Goal: Task Accomplishment & Management: Use online tool/utility

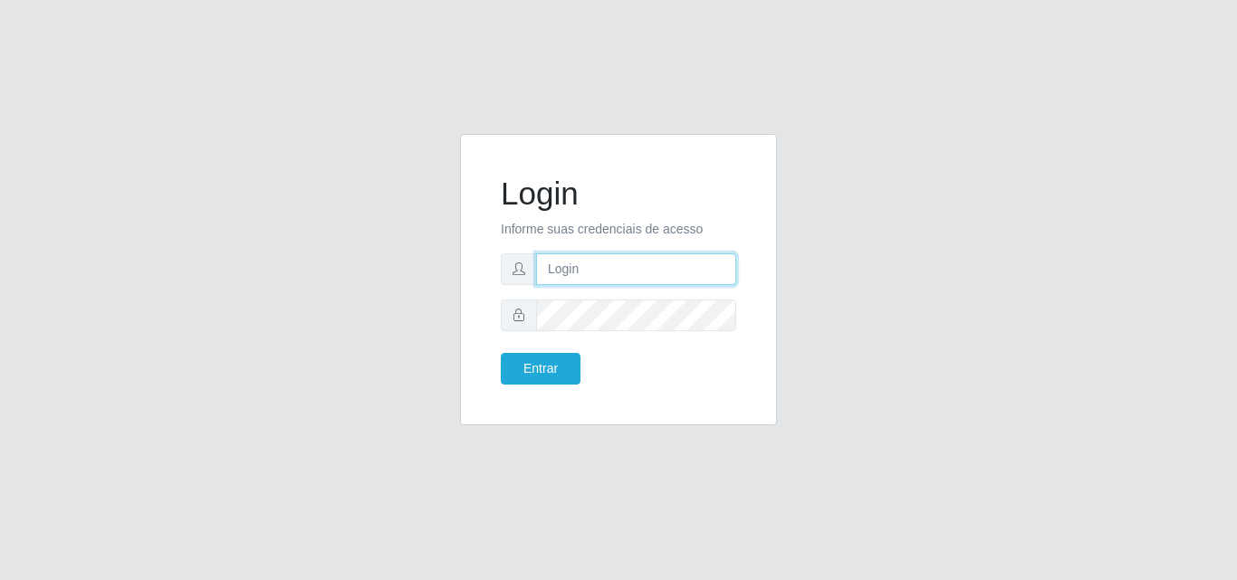
drag, startPoint x: 648, startPoint y: 255, endPoint x: 649, endPoint y: 269, distance: 13.6
click at [648, 255] on input "text" at bounding box center [636, 270] width 200 height 32
type input "ana@saullus"
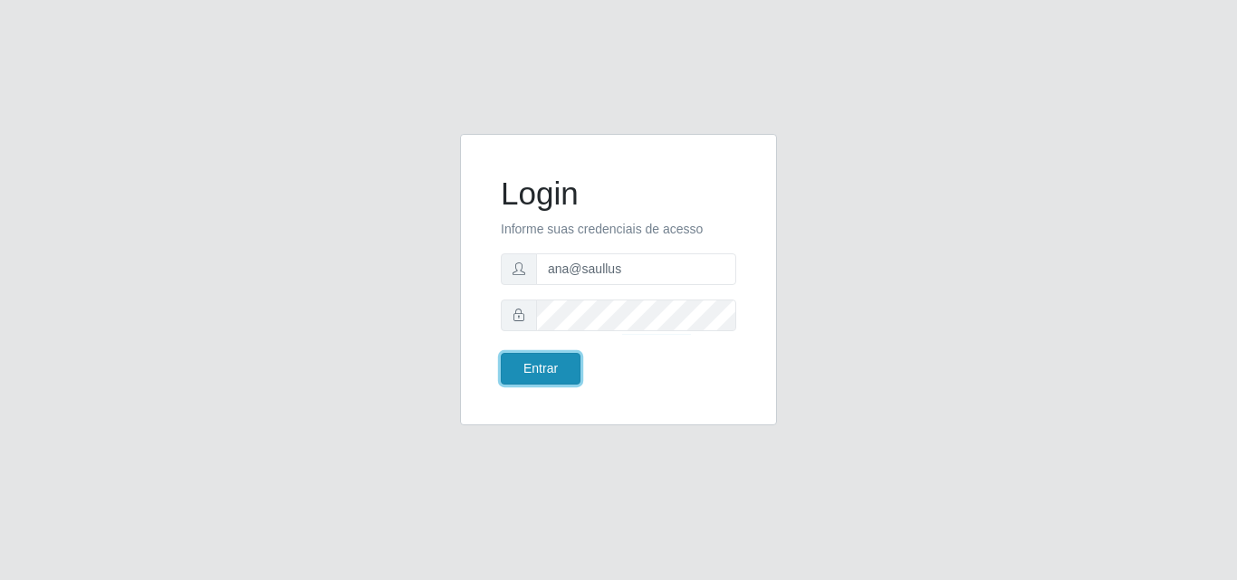
click at [554, 375] on button "Entrar" at bounding box center [541, 369] width 80 height 32
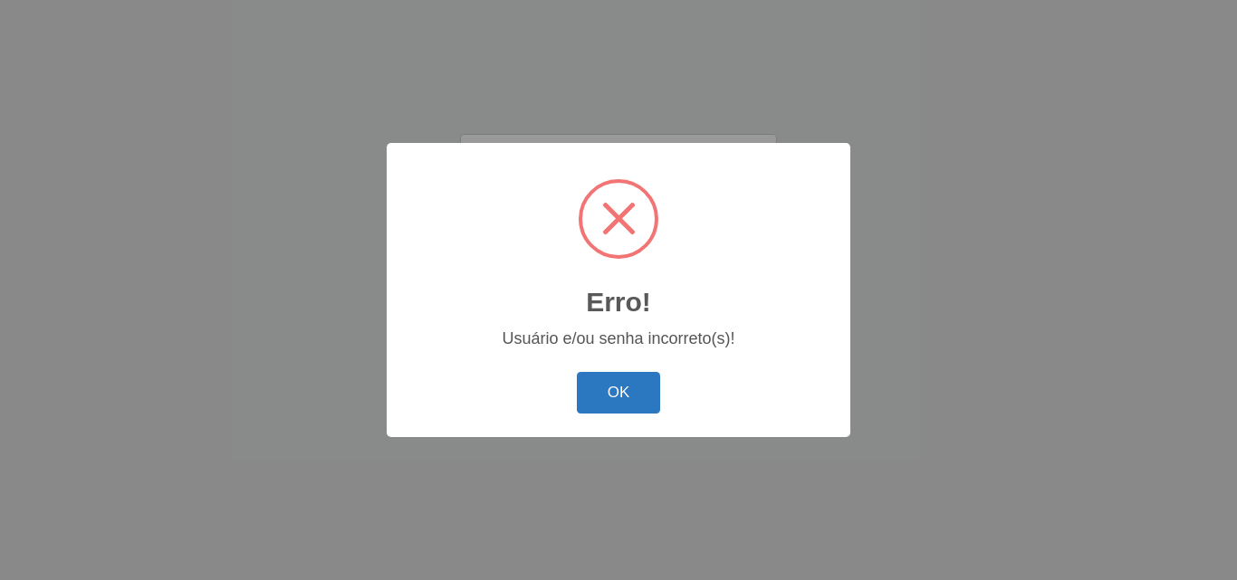
click at [609, 387] on button "OK" at bounding box center [619, 393] width 84 height 43
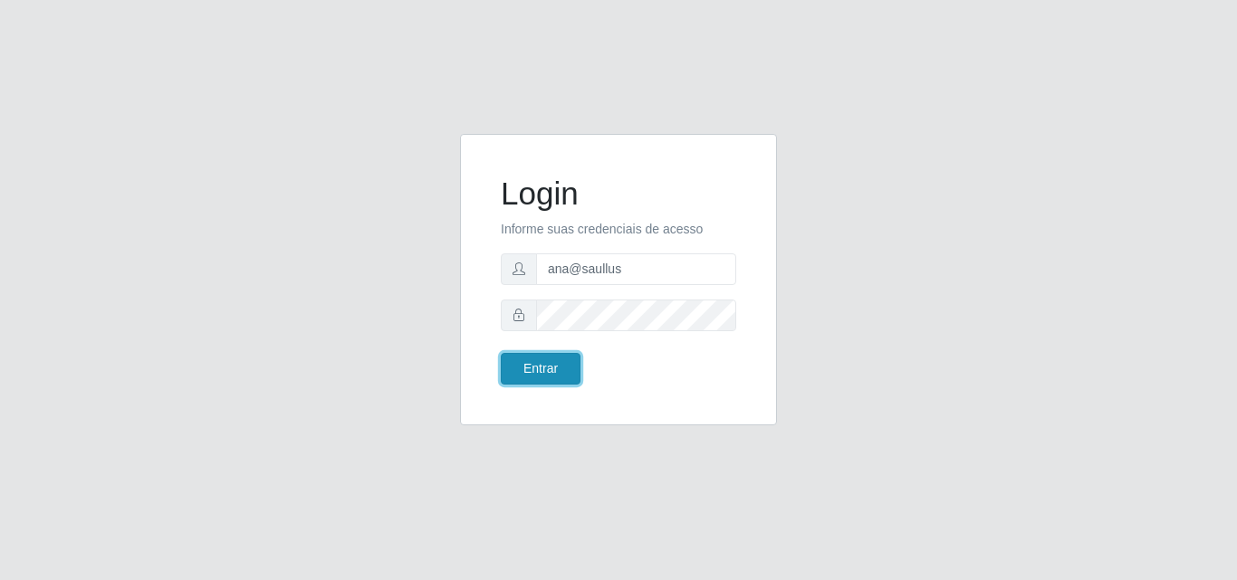
click at [559, 359] on button "Entrar" at bounding box center [541, 369] width 80 height 32
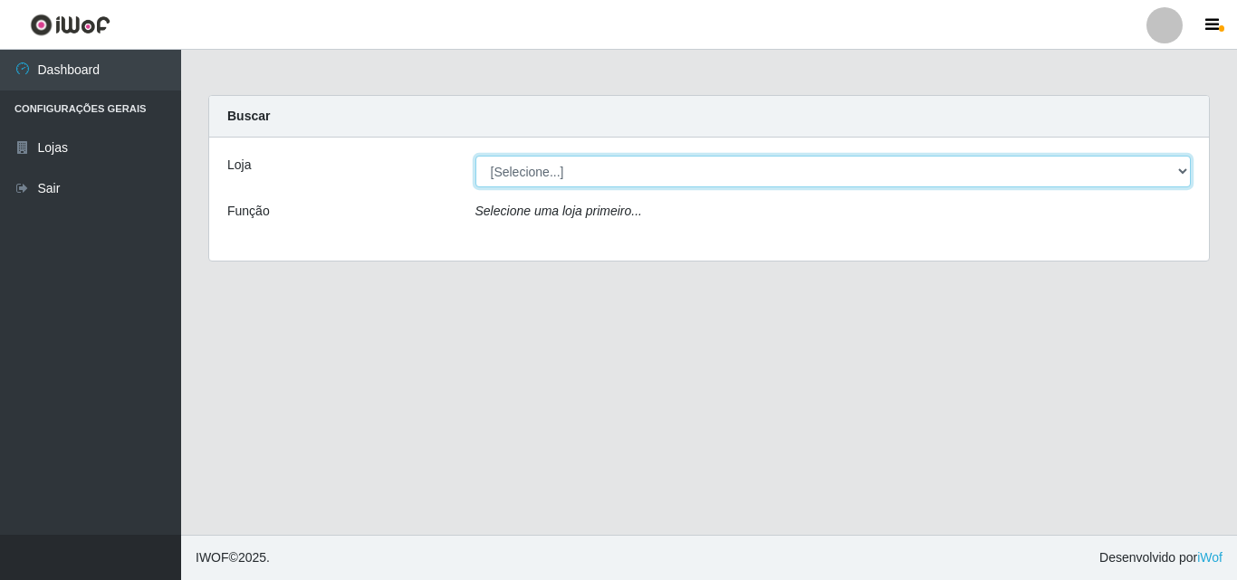
click at [1185, 172] on select "[Selecione...] Saullus Supermercados" at bounding box center [833, 172] width 716 height 32
select select "423"
click at [475, 156] on select "[Selecione...] Saullus Supermercados" at bounding box center [833, 172] width 716 height 32
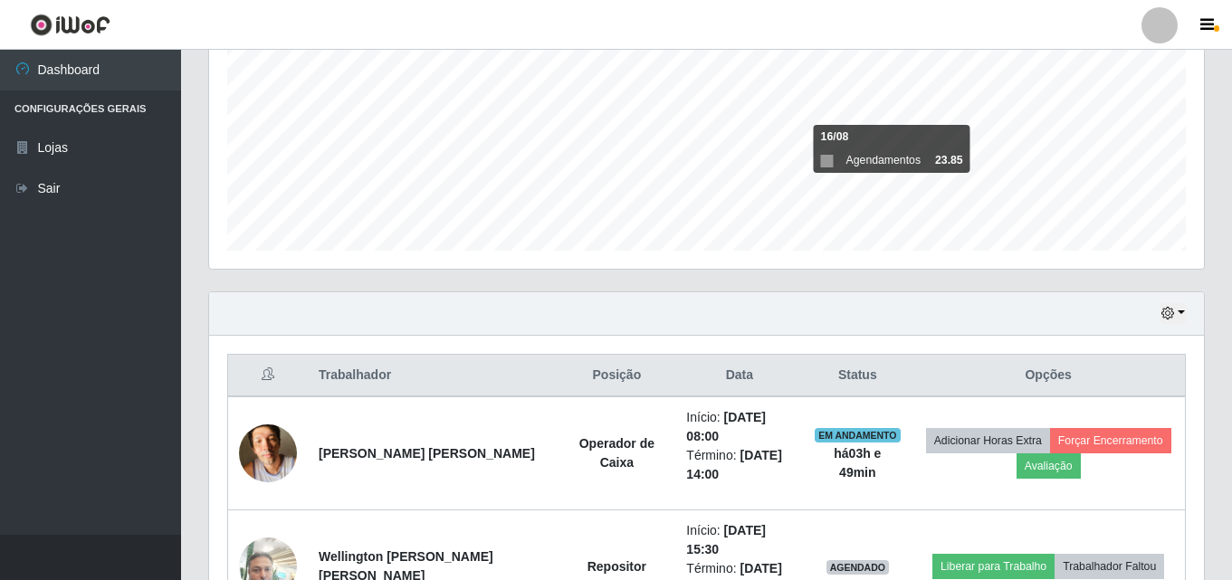
scroll to position [639, 0]
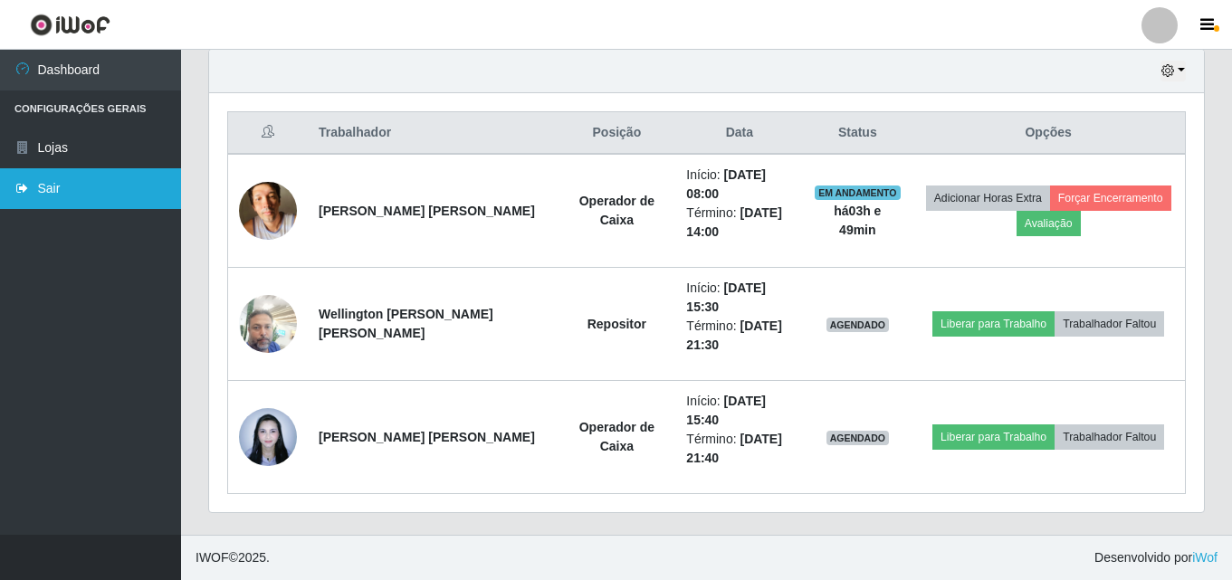
click at [61, 188] on link "Sair" at bounding box center [90, 188] width 181 height 41
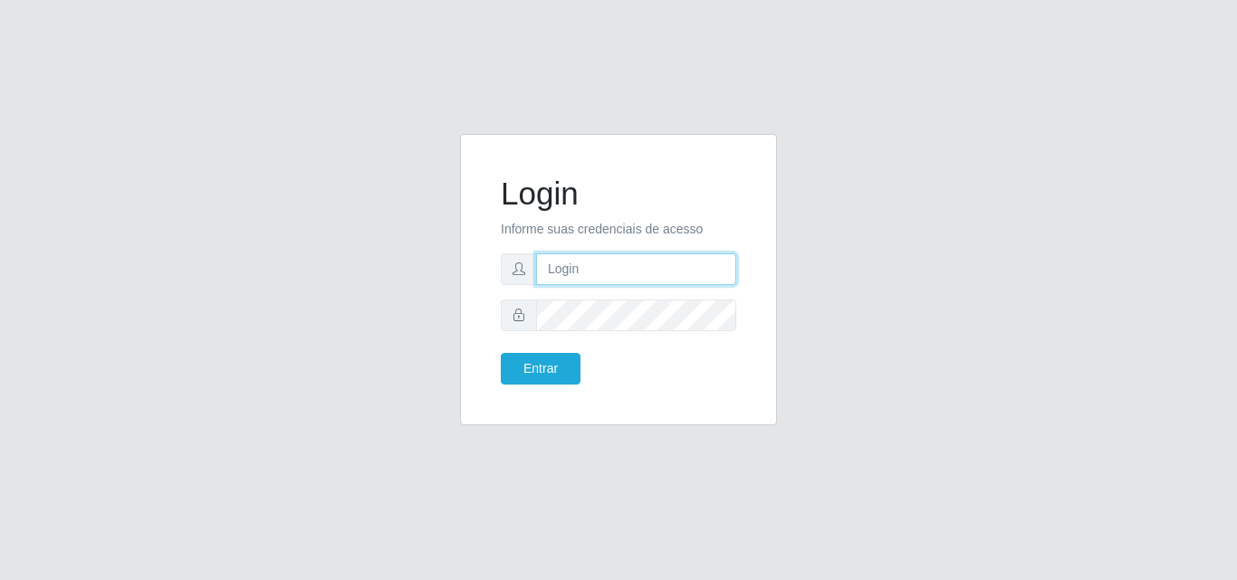
click at [633, 263] on input "text" at bounding box center [636, 270] width 200 height 32
type input "ana@saullus"
